Goal: Information Seeking & Learning: Learn about a topic

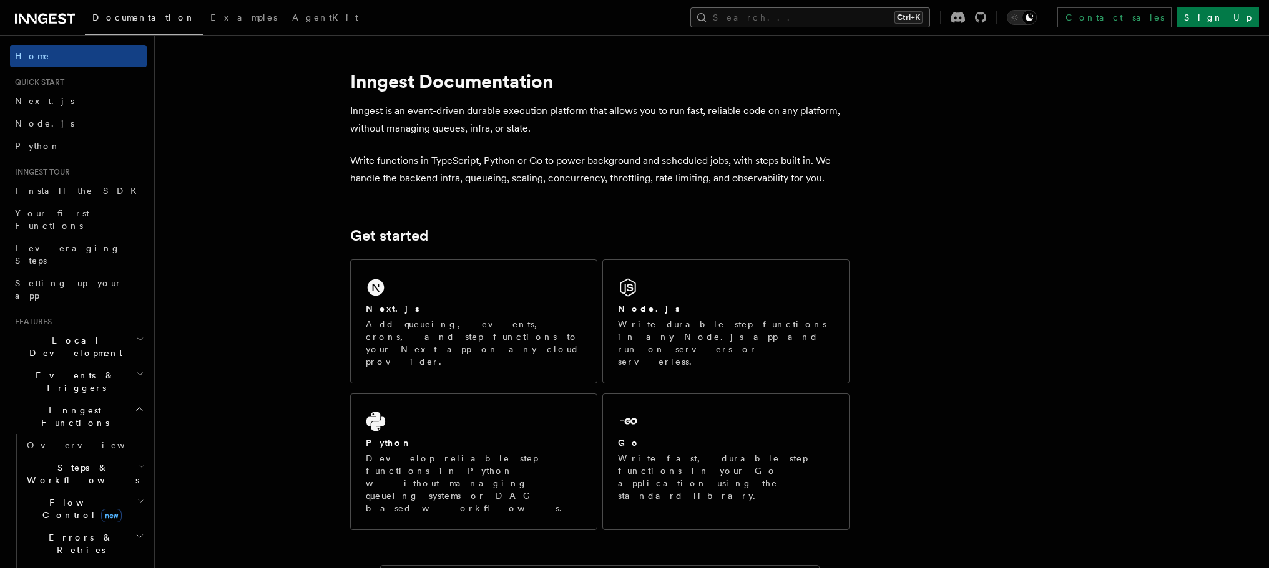
click at [833, 21] on button "Search... Ctrl+K" at bounding box center [810, 17] width 240 height 20
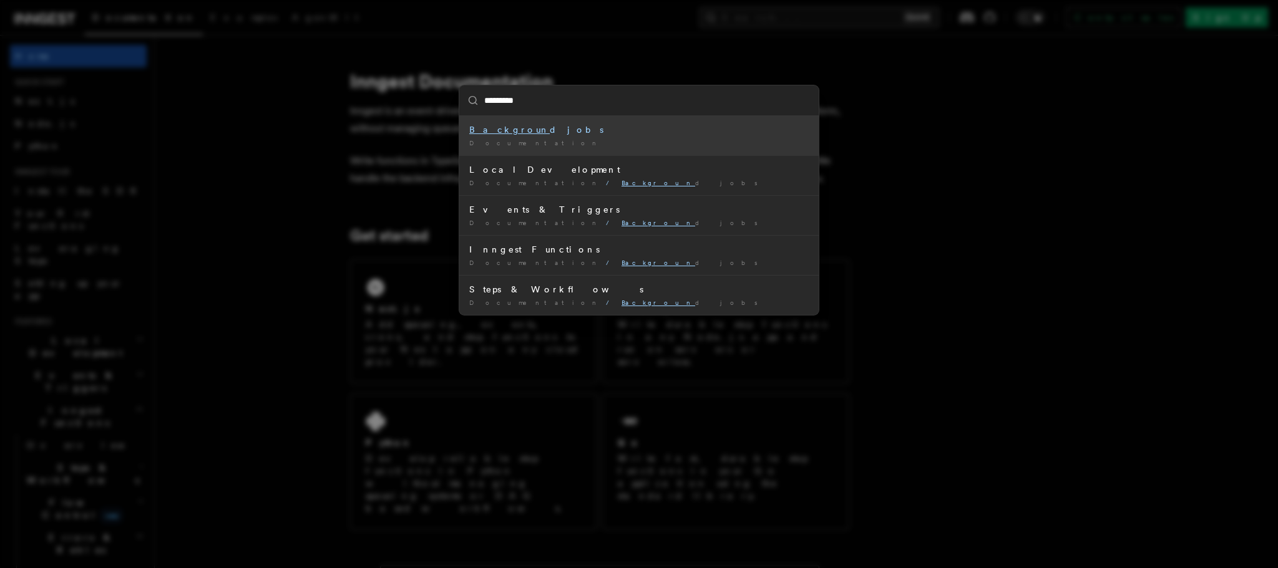
type input "**********"
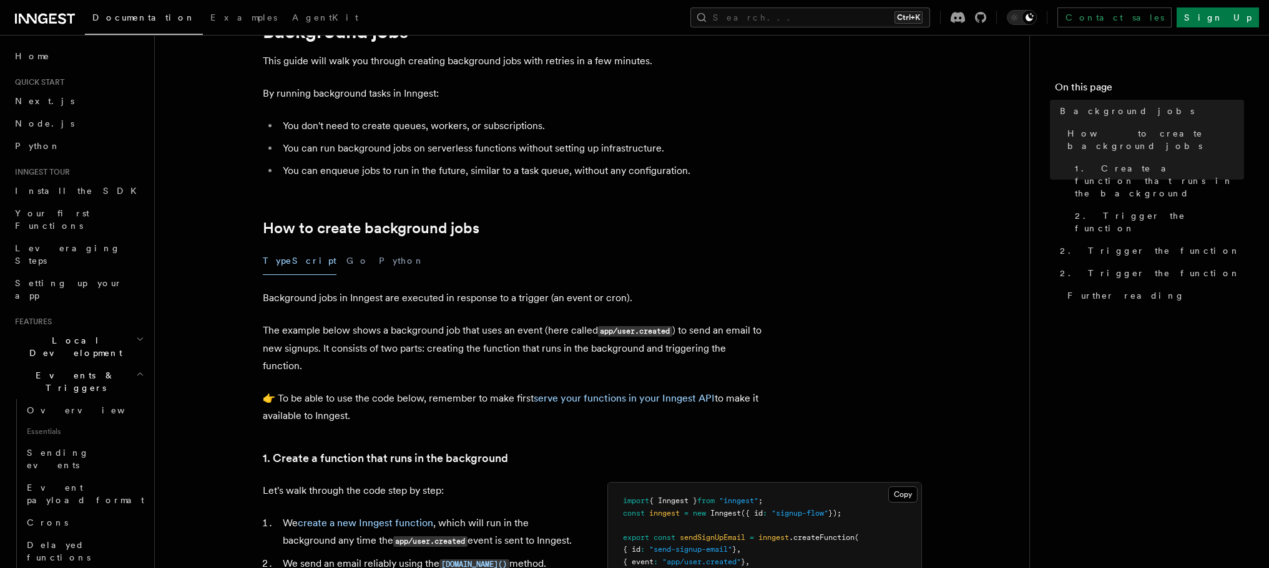
scroll to position [125, 0]
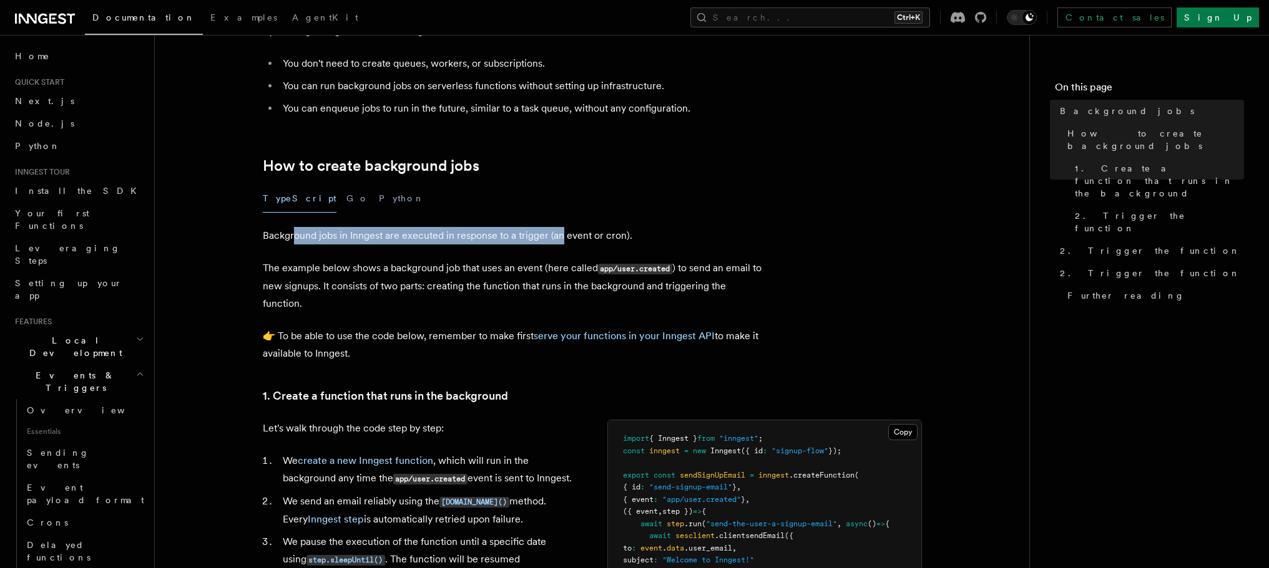
drag, startPoint x: 294, startPoint y: 235, endPoint x: 563, endPoint y: 235, distance: 269.6
click at [562, 234] on p "Background jobs in Inngest are executed in response to a trigger (an event or c…" at bounding box center [512, 235] width 499 height 17
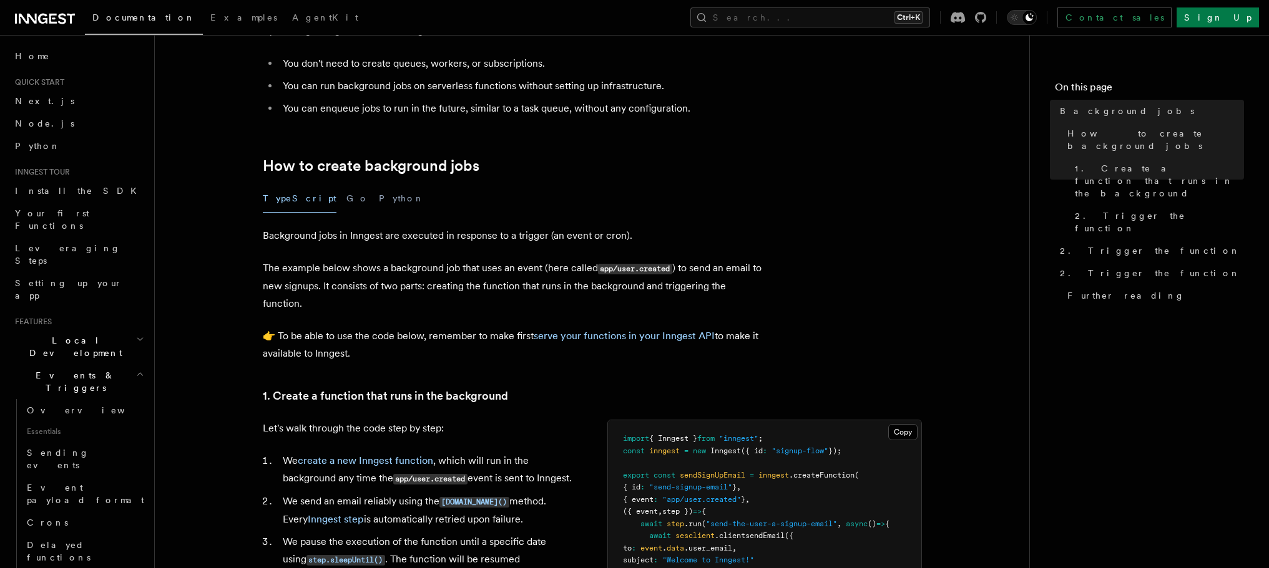
click at [578, 236] on p "Background jobs in Inngest are executed in response to a trigger (an event or c…" at bounding box center [512, 235] width 499 height 17
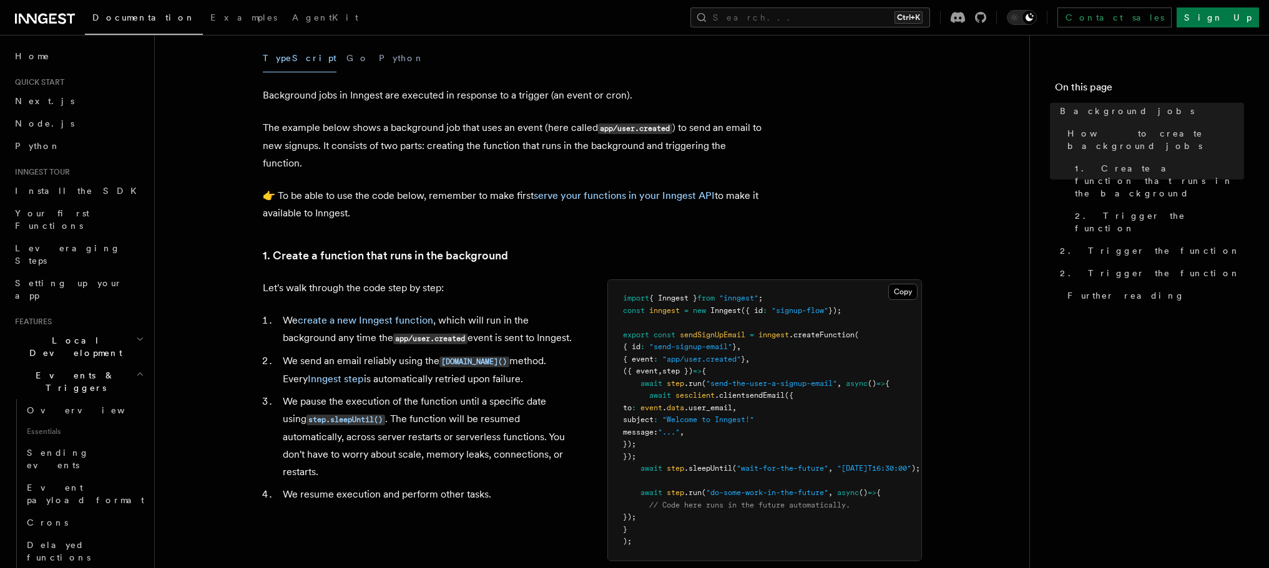
scroll to position [312, 0]
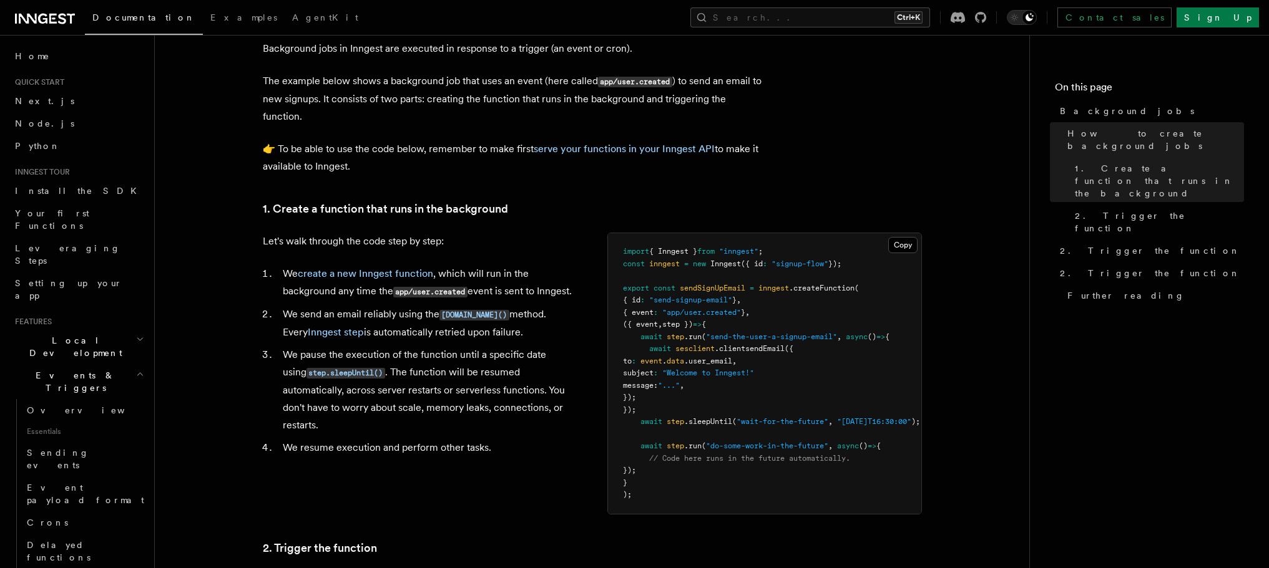
click at [282, 275] on li "We create a new Inngest function , which will run in the background any time th…" at bounding box center [428, 283] width 298 height 36
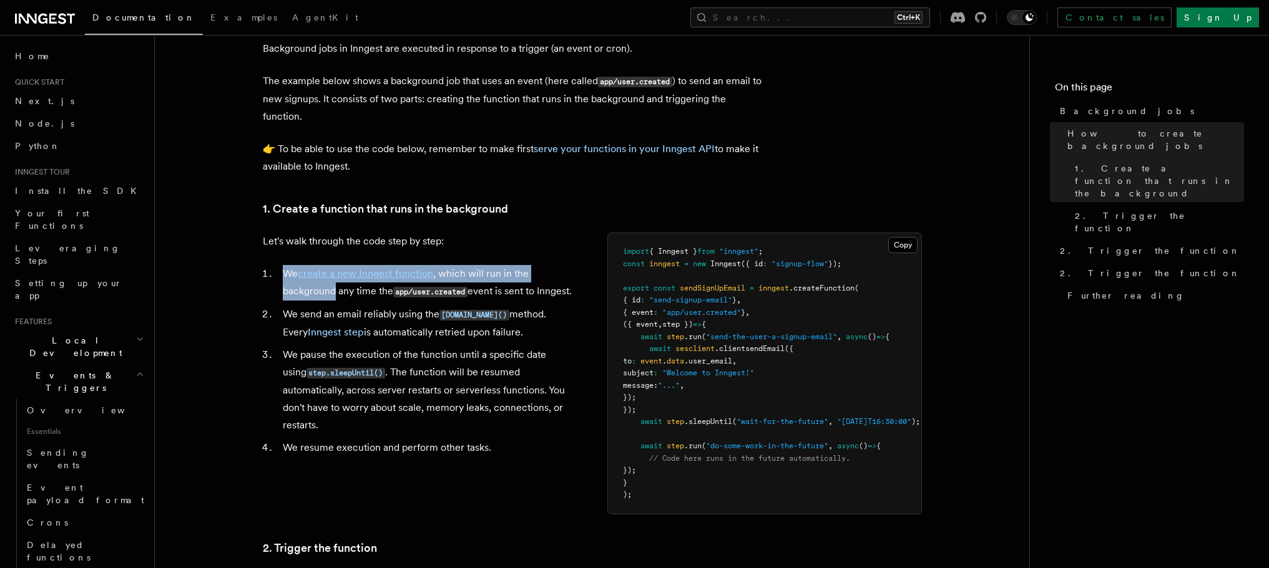
drag, startPoint x: 282, startPoint y: 275, endPoint x: 313, endPoint y: 293, distance: 36.4
click at [313, 293] on li "We create a new Inngest function , which will run in the background any time th…" at bounding box center [428, 283] width 298 height 36
click at [316, 299] on li "We create a new Inngest function , which will run in the background any time th…" at bounding box center [428, 283] width 298 height 36
click at [314, 293] on li "We create a new Inngest function , which will run in the background any time th…" at bounding box center [428, 283] width 298 height 36
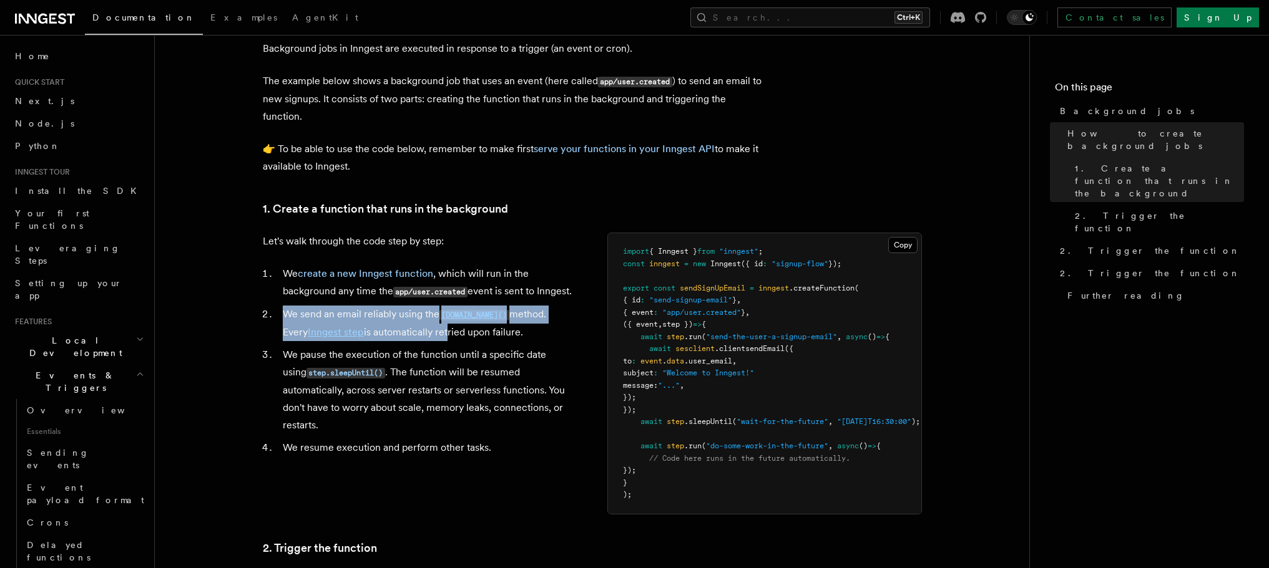
drag, startPoint x: 280, startPoint y: 330, endPoint x: 420, endPoint y: 353, distance: 141.6
click at [419, 341] on li "We send an email reliably using the [DOMAIN_NAME]() method. Every Inngest step …" at bounding box center [428, 324] width 298 height 36
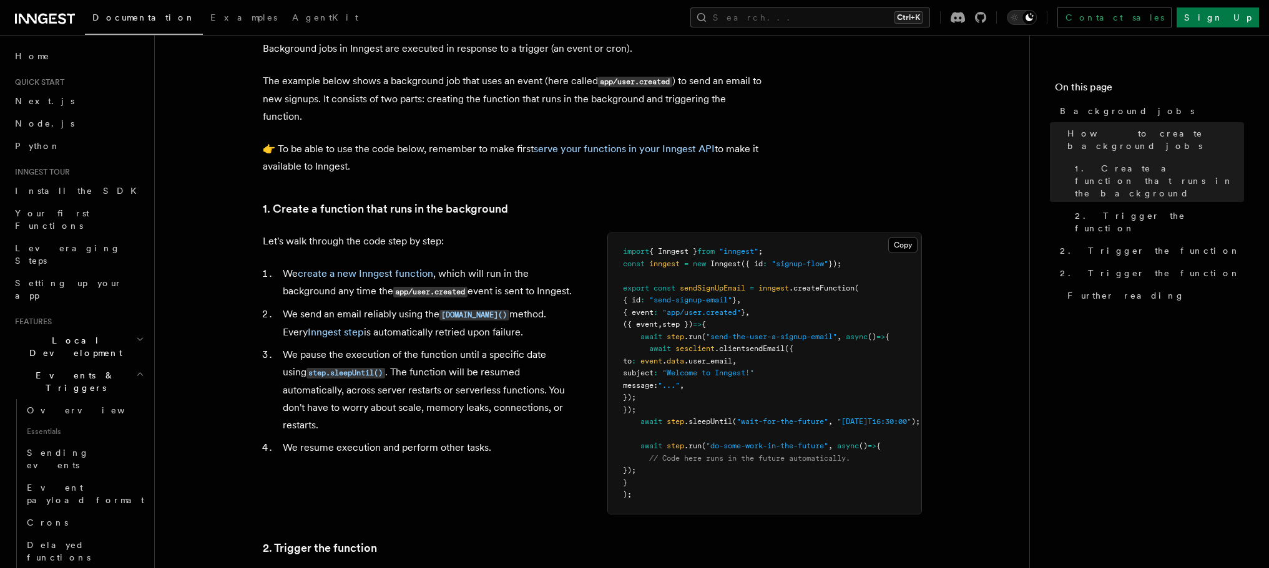
click at [427, 341] on li "We send an email reliably using the [DOMAIN_NAME]() method. Every Inngest step …" at bounding box center [428, 324] width 298 height 36
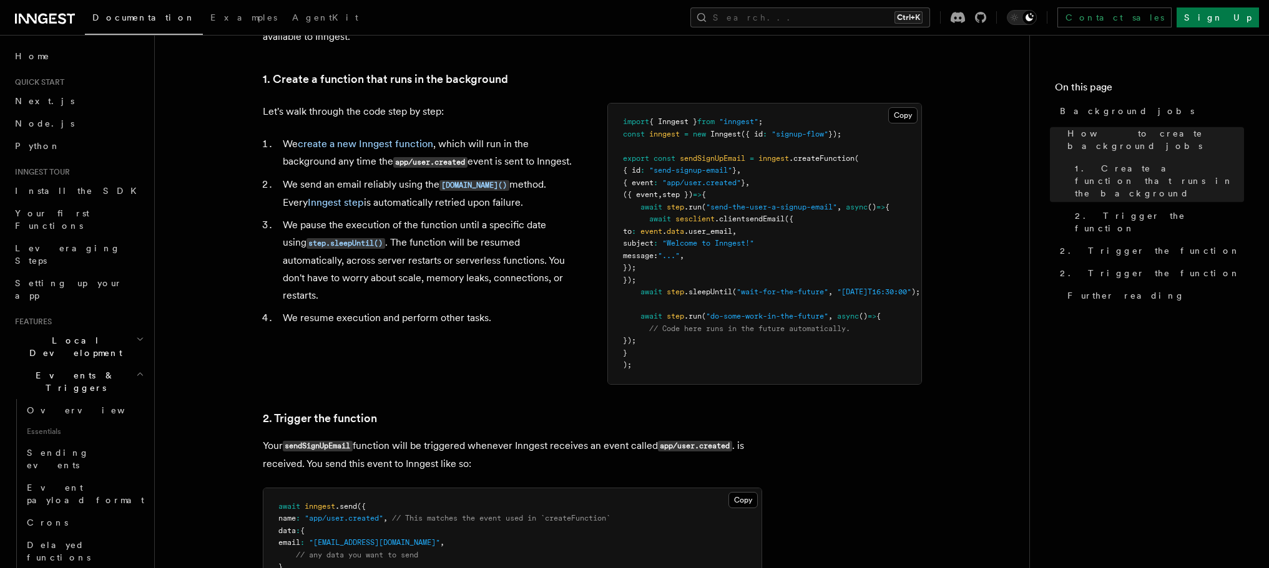
scroll to position [562, 0]
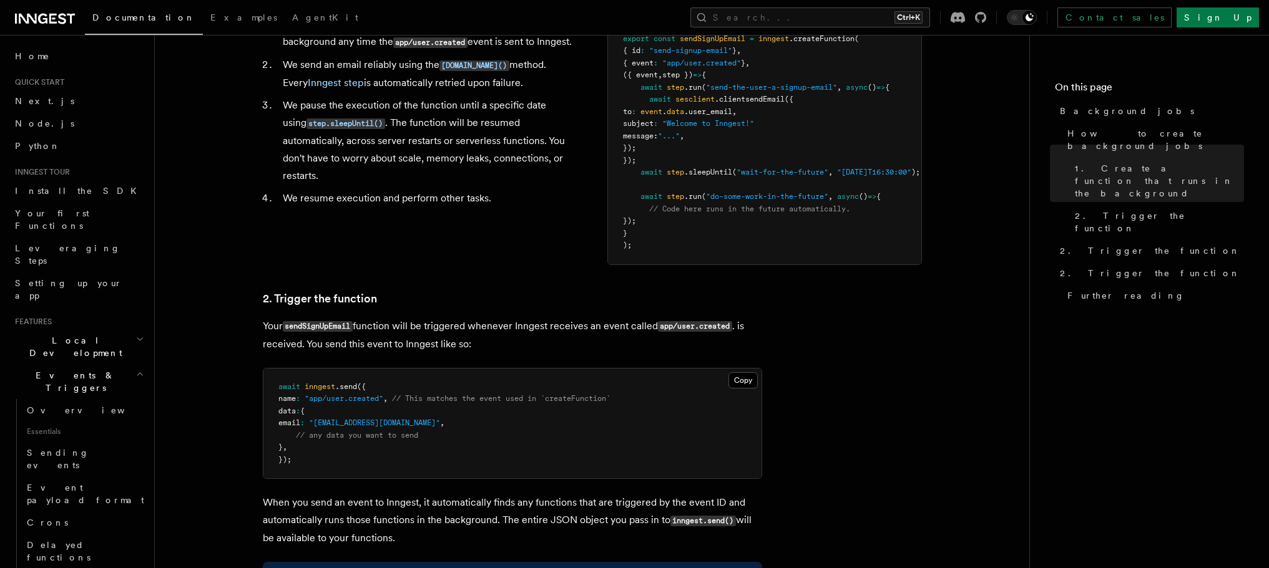
drag, startPoint x: 260, startPoint y: 331, endPoint x: 265, endPoint y: 339, distance: 8.7
click at [265, 339] on article "Features Events & Triggers Background jobs This guide will walk you through cre…" at bounding box center [592, 315] width 834 height 1644
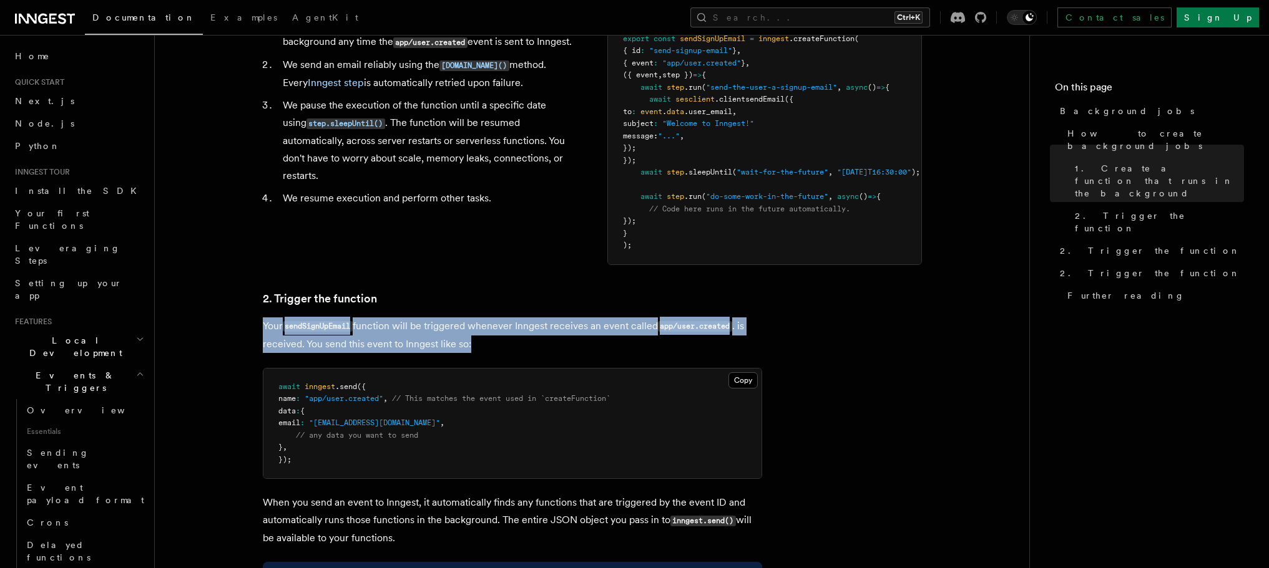
drag, startPoint x: 263, startPoint y: 338, endPoint x: 487, endPoint y: 348, distance: 224.3
click at [487, 348] on p "Your sendSignUpEmail function will be triggered whenever Inngest receives an ev…" at bounding box center [512, 336] width 499 height 36
click at [486, 349] on p "Your sendSignUpEmail function will be triggered whenever Inngest receives an ev…" at bounding box center [512, 336] width 499 height 36
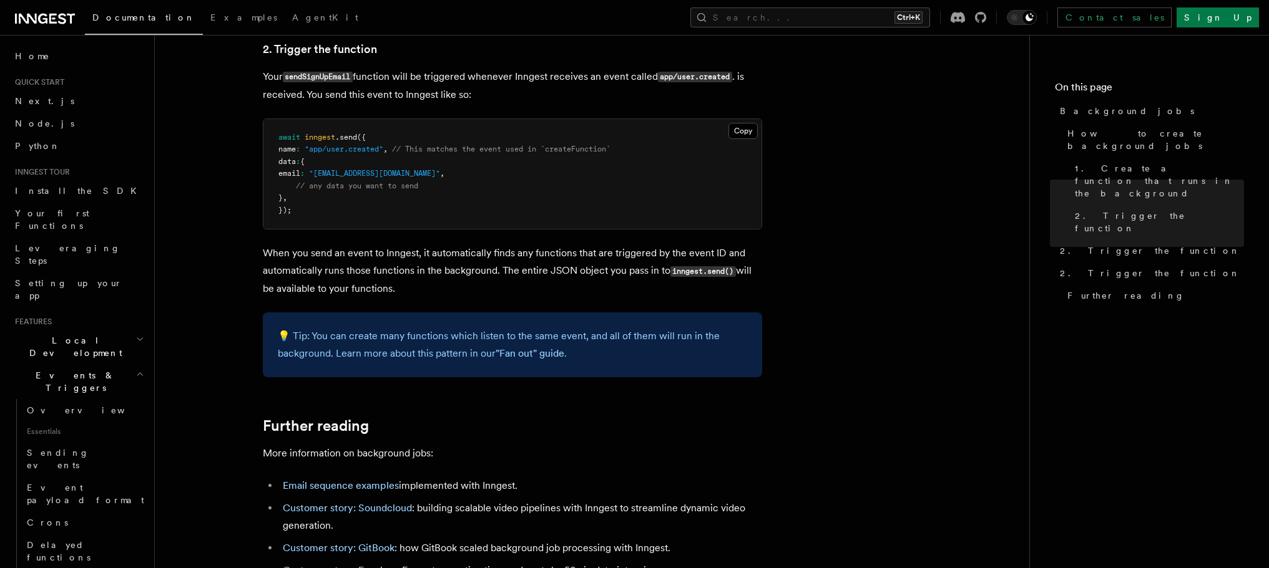
click at [217, 276] on article "Features Events & Triggers Background jobs This guide will walk you through cre…" at bounding box center [592, 66] width 834 height 1644
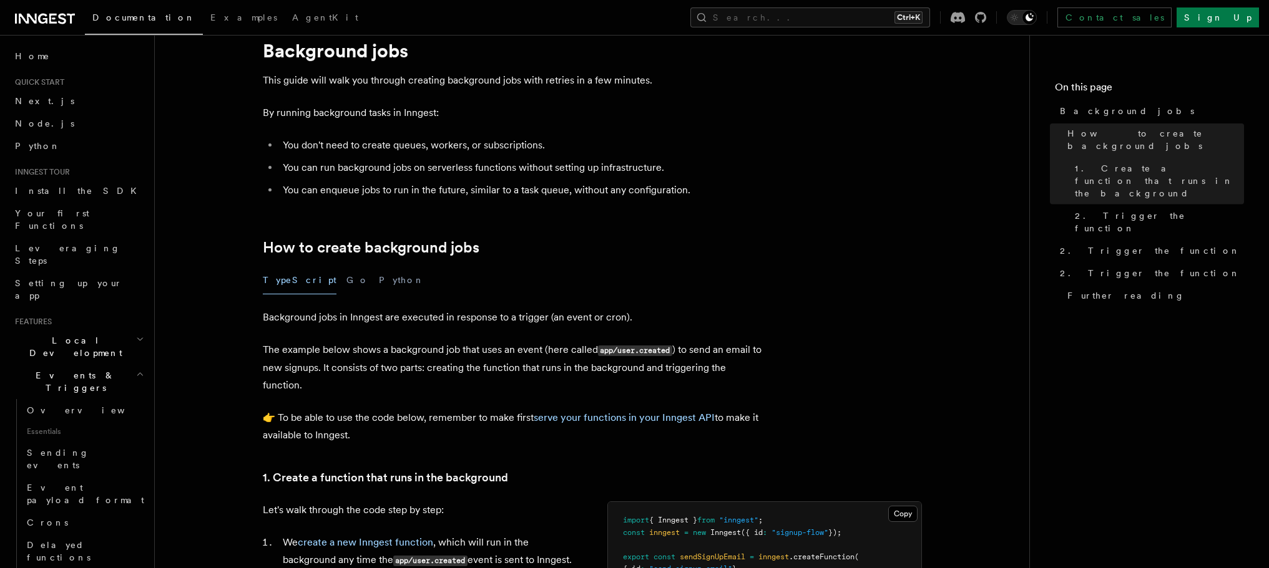
scroll to position [0, 0]
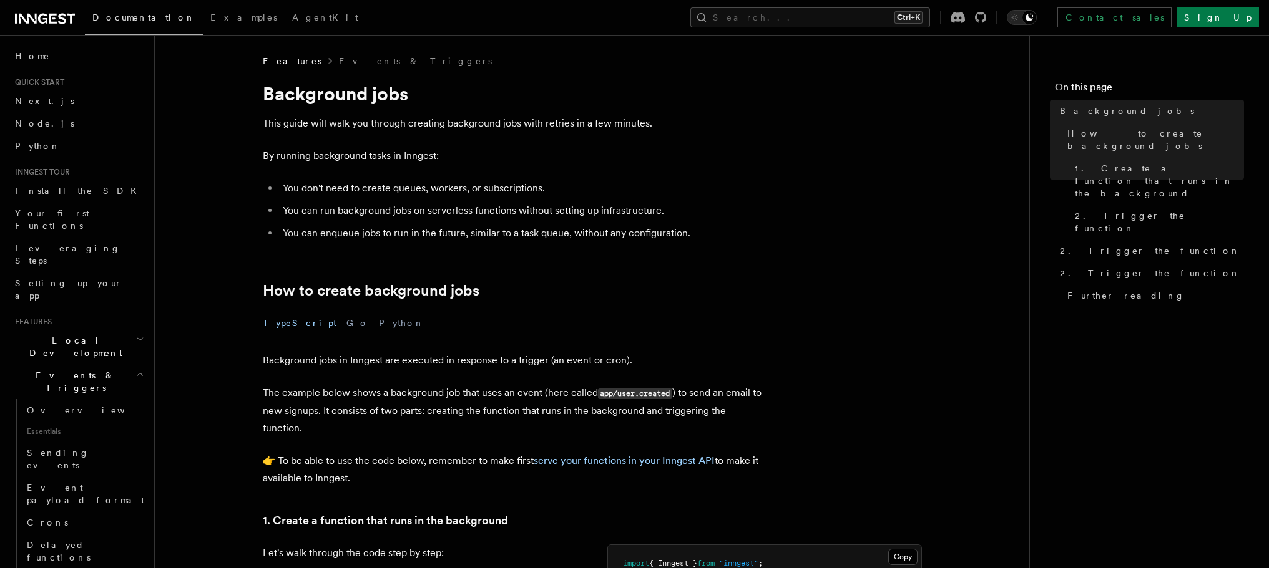
click at [36, 17] on icon at bounding box center [28, 19] width 18 height 10
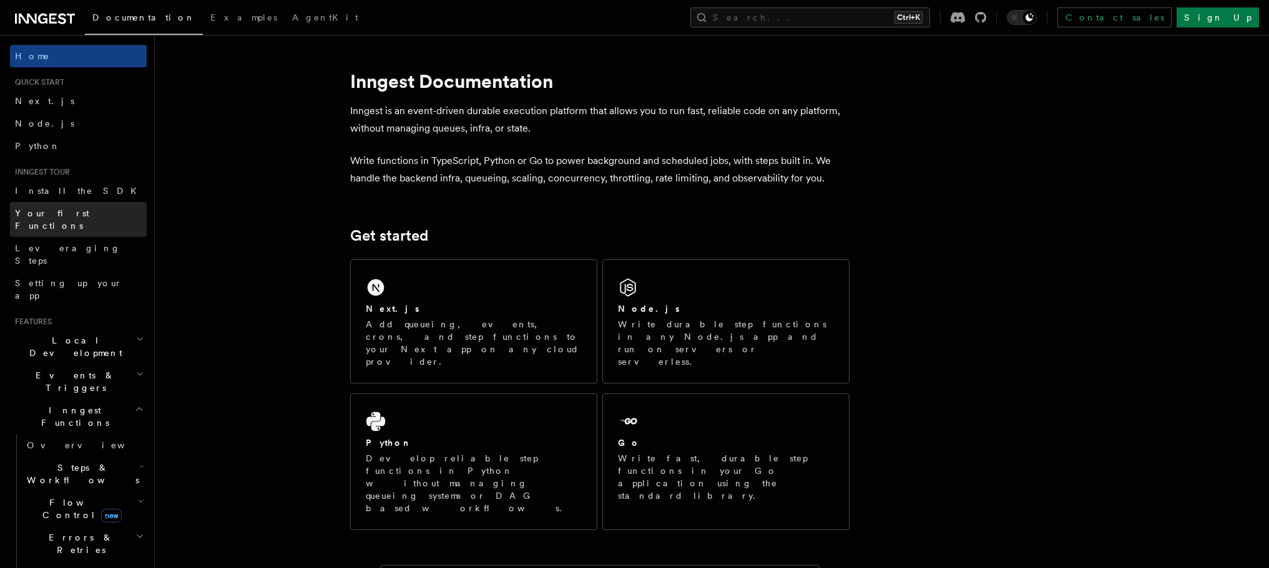
click at [54, 217] on span "Your first Functions" at bounding box center [52, 219] width 74 height 22
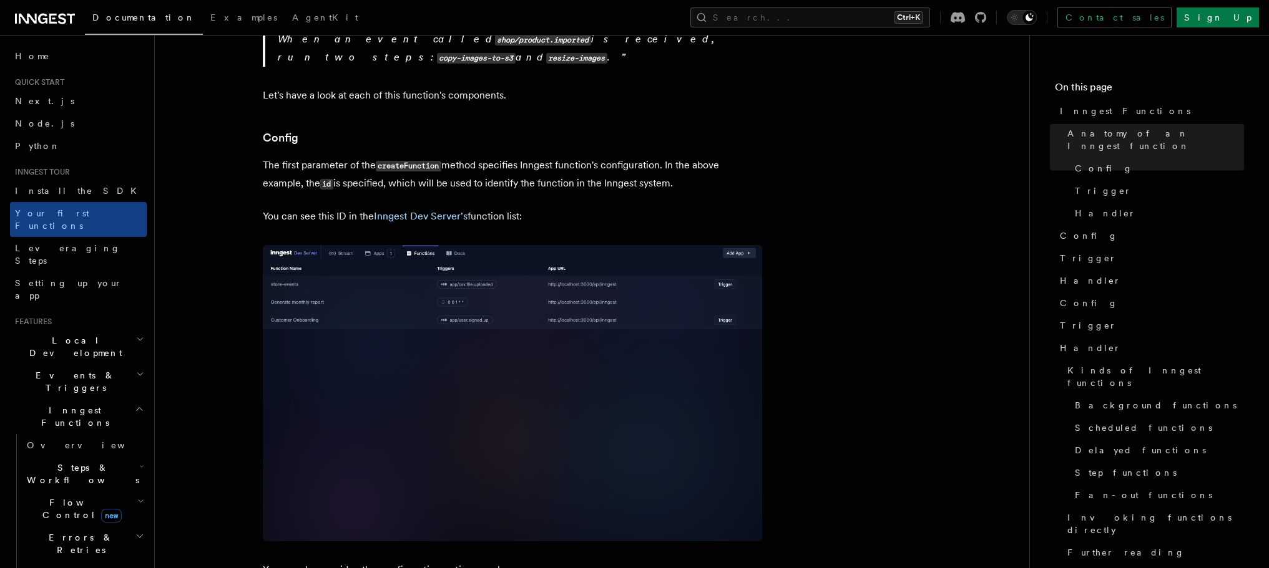
scroll to position [250, 0]
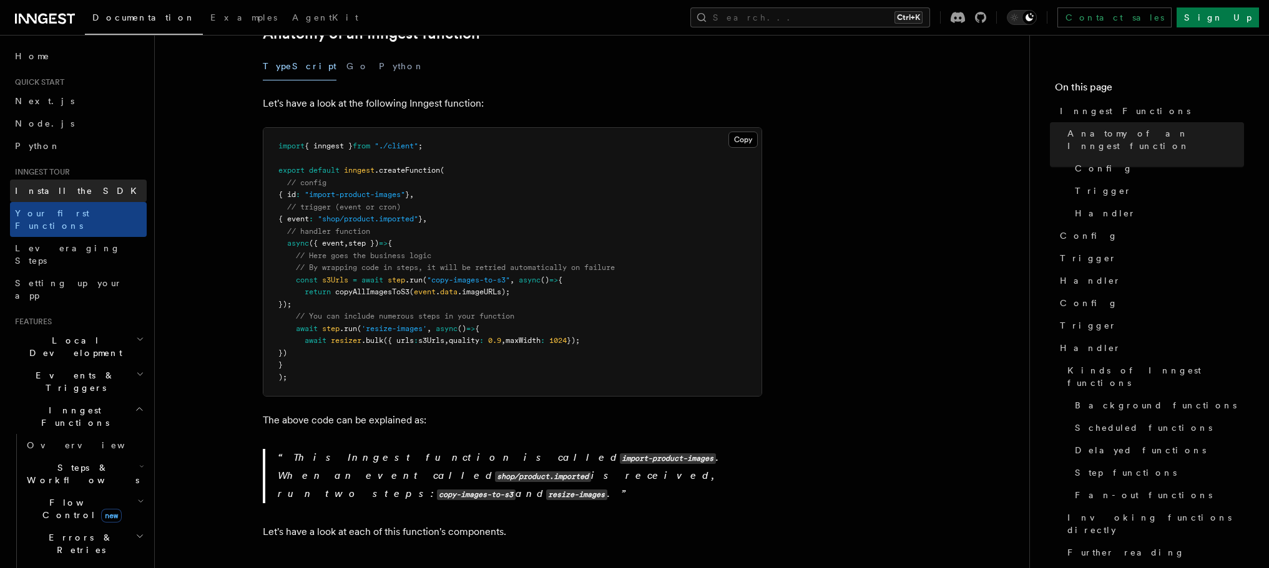
click at [68, 190] on span "Install the SDK" at bounding box center [79, 191] width 129 height 10
